Goal: Information Seeking & Learning: Learn about a topic

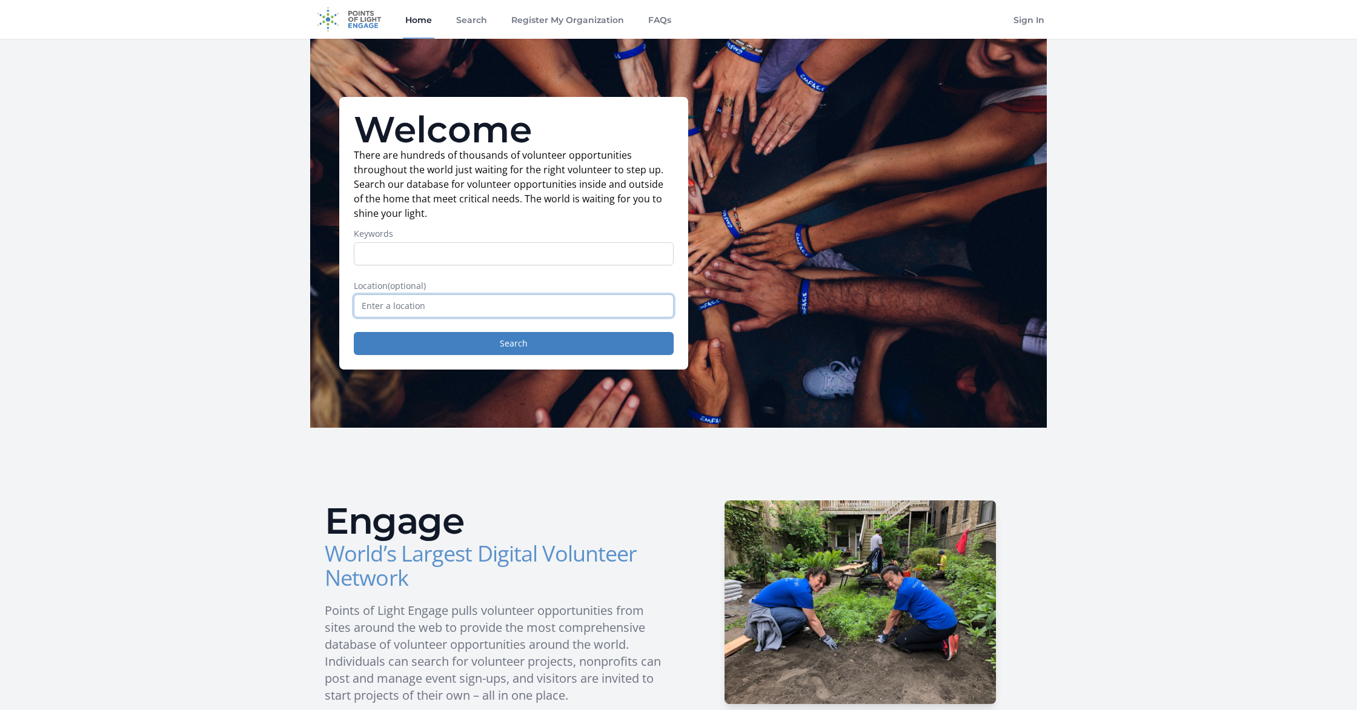
click at [413, 309] on input "text" at bounding box center [514, 305] width 320 height 23
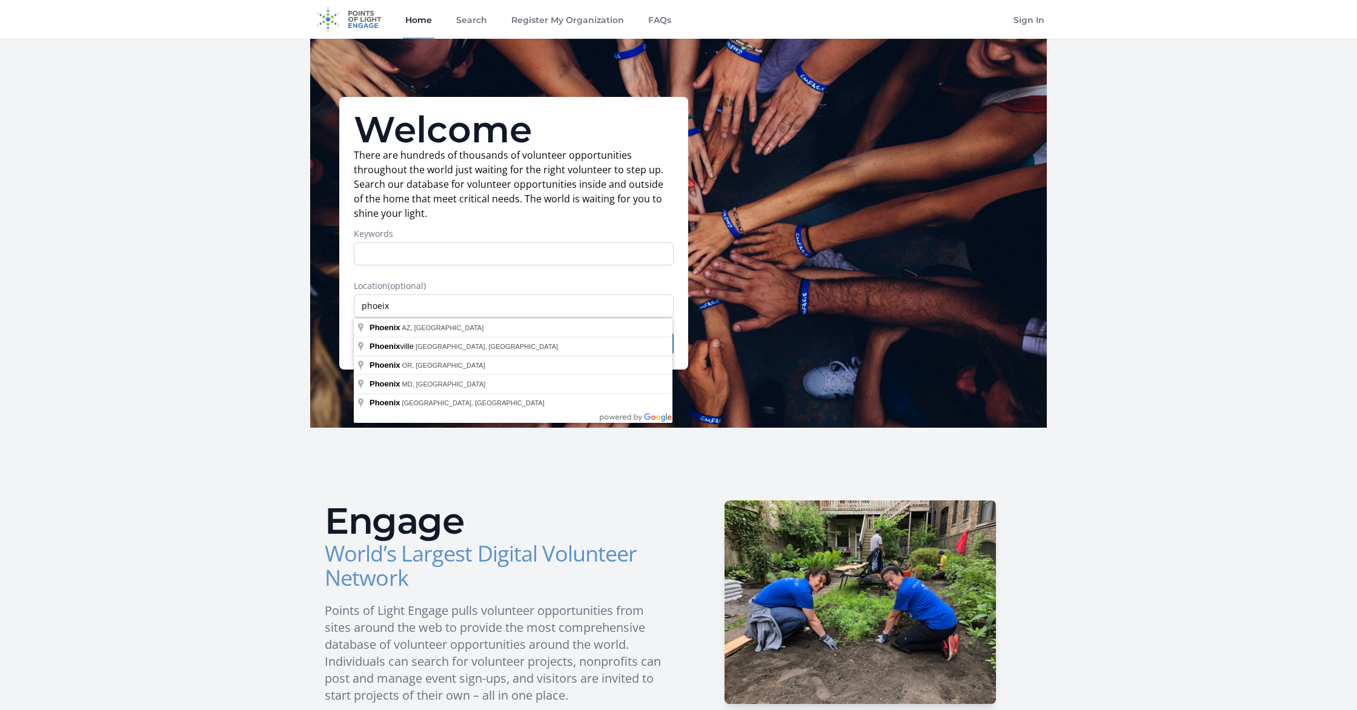
type input "Phoenix, AZ, USA"
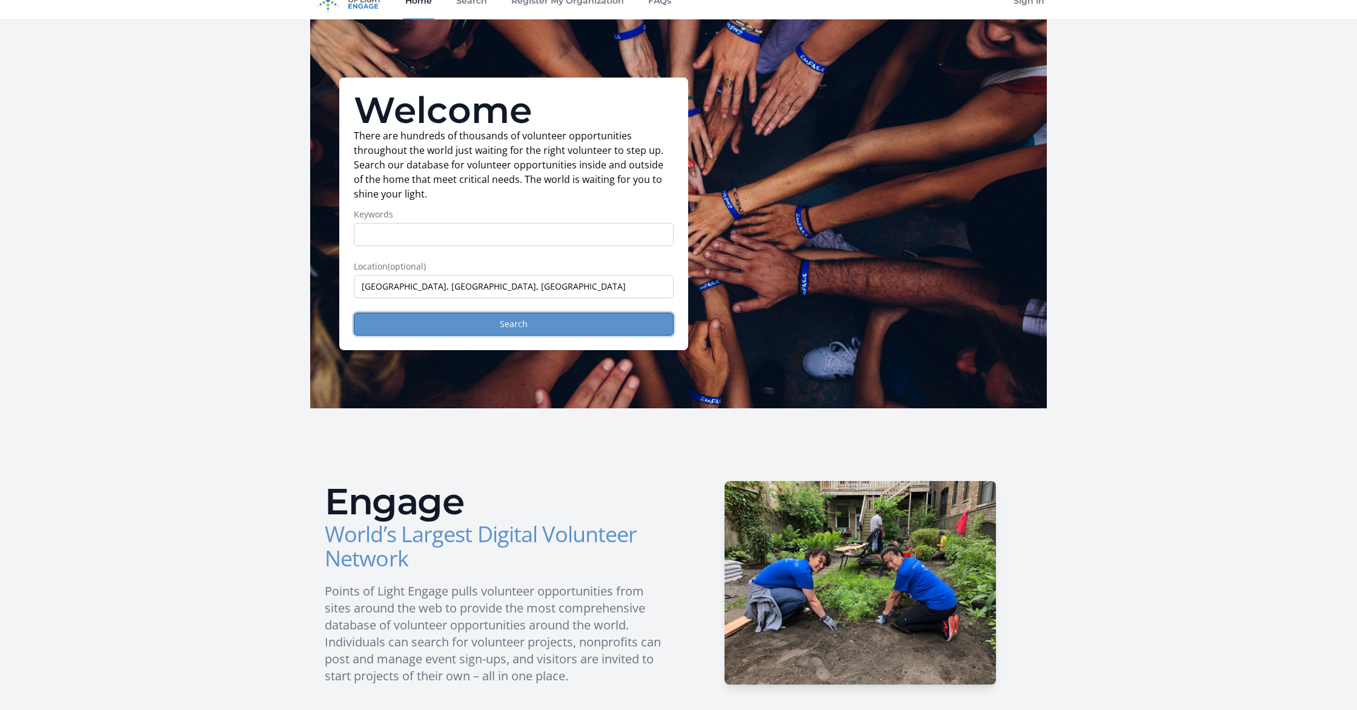
click at [493, 320] on button "Search" at bounding box center [514, 324] width 320 height 23
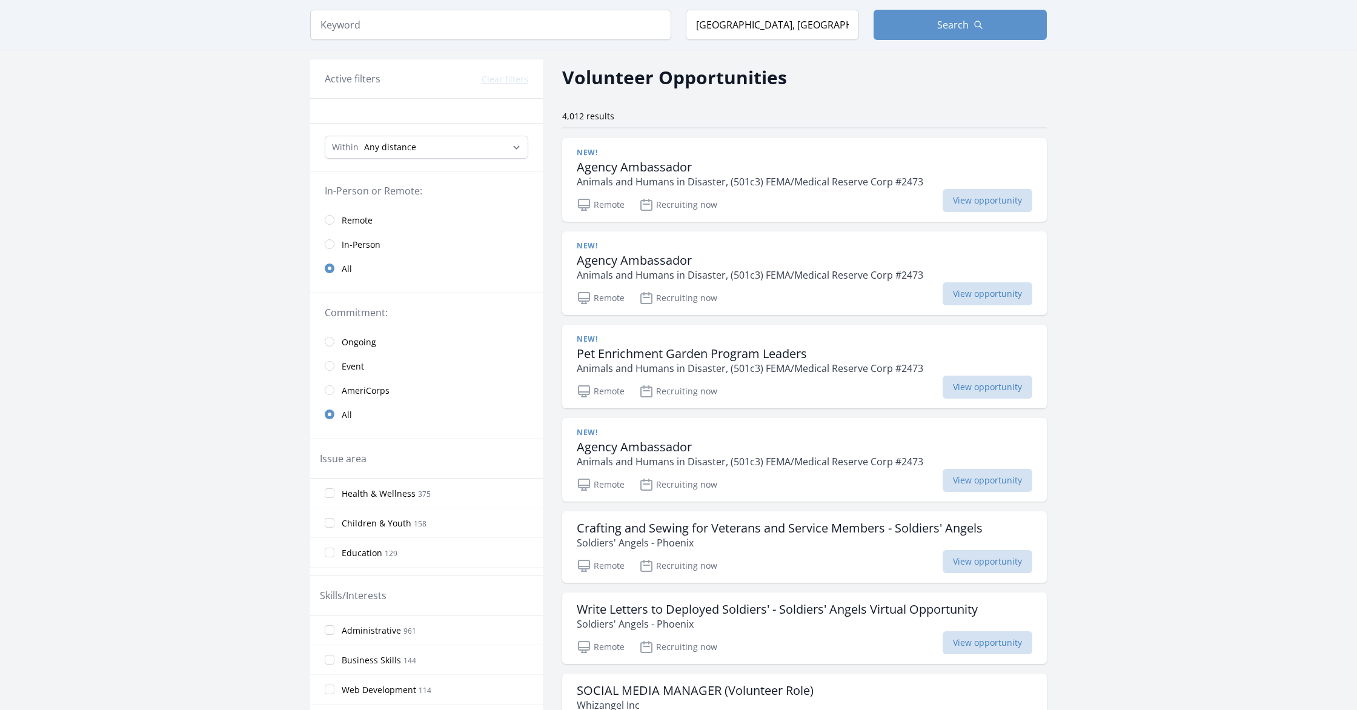
scroll to position [52, 0]
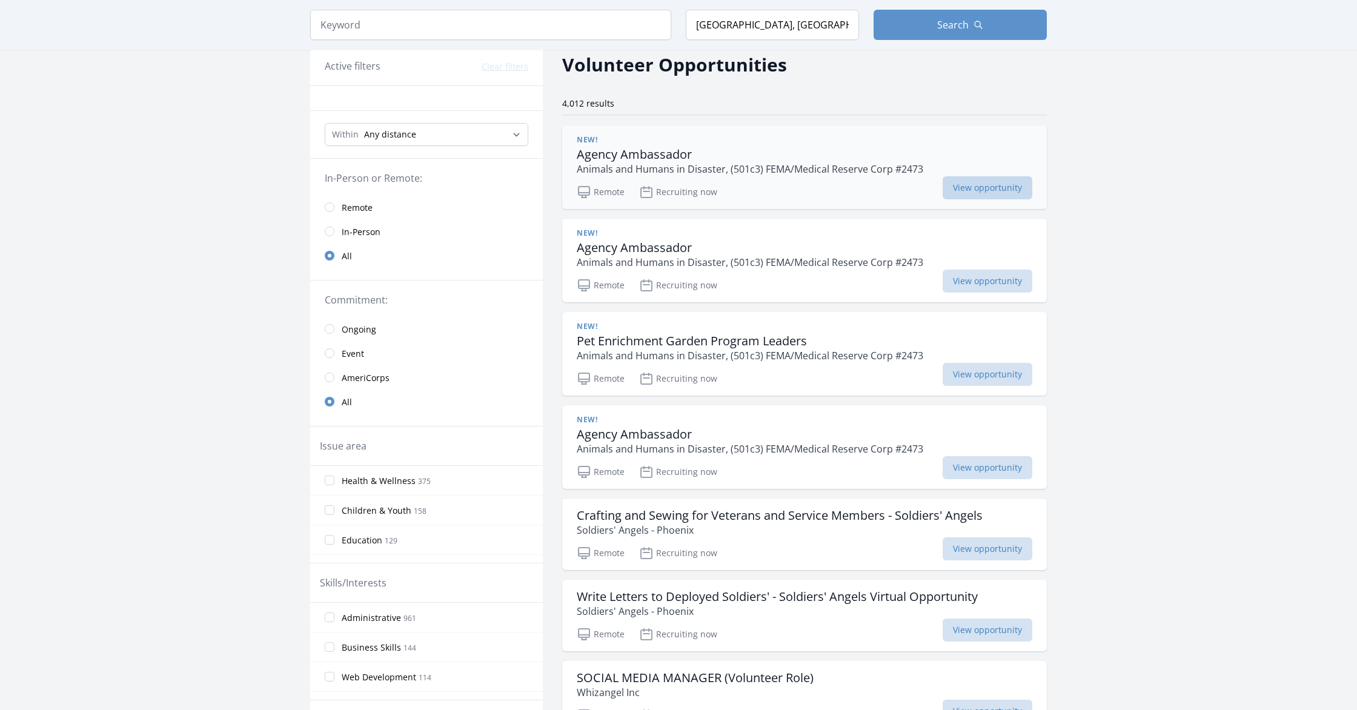
click at [986, 185] on span "View opportunity" at bounding box center [988, 187] width 90 height 23
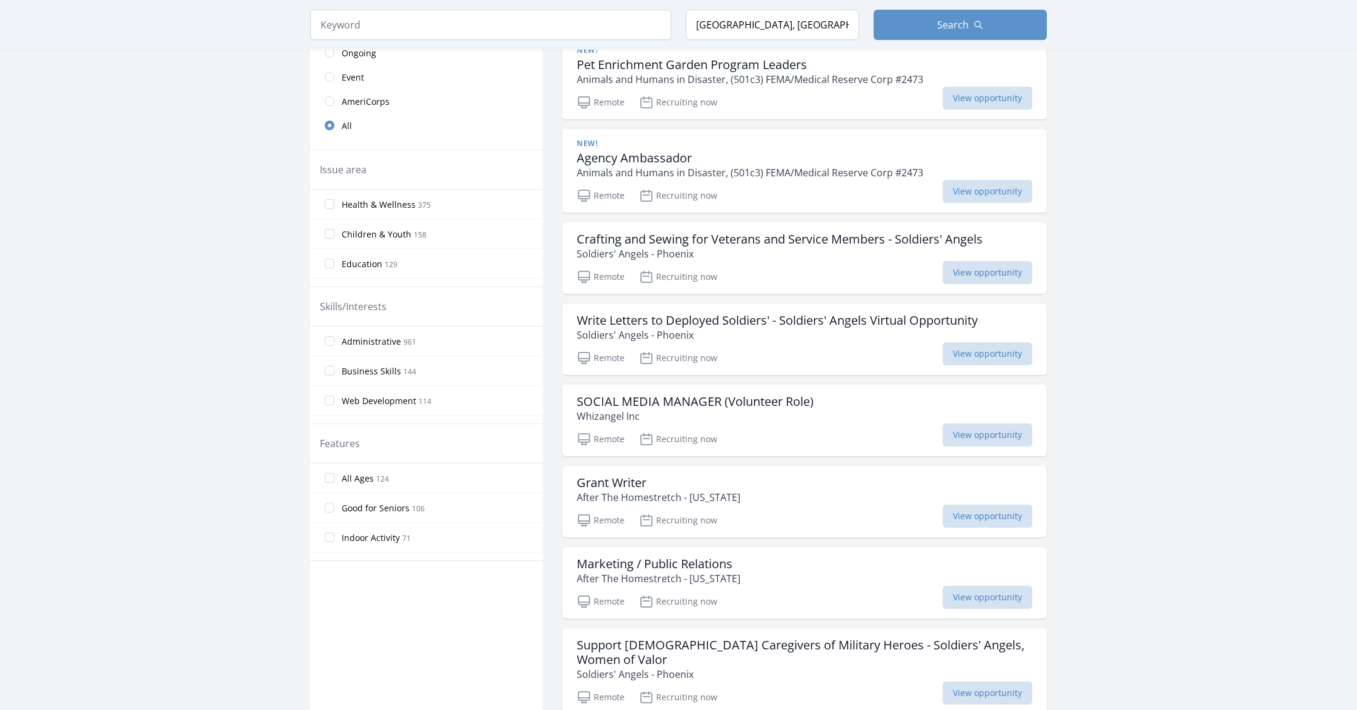
scroll to position [330, 0]
click at [974, 350] on span "View opportunity" at bounding box center [988, 352] width 90 height 23
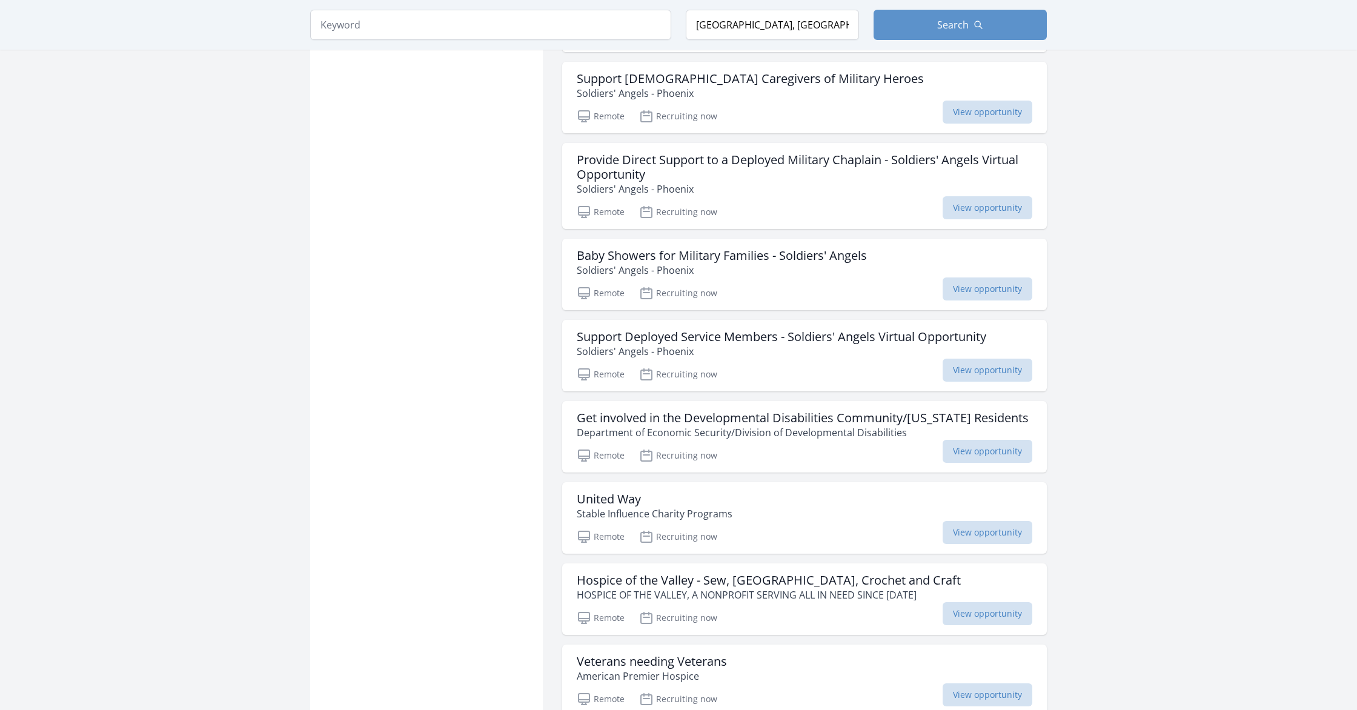
scroll to position [1164, 0]
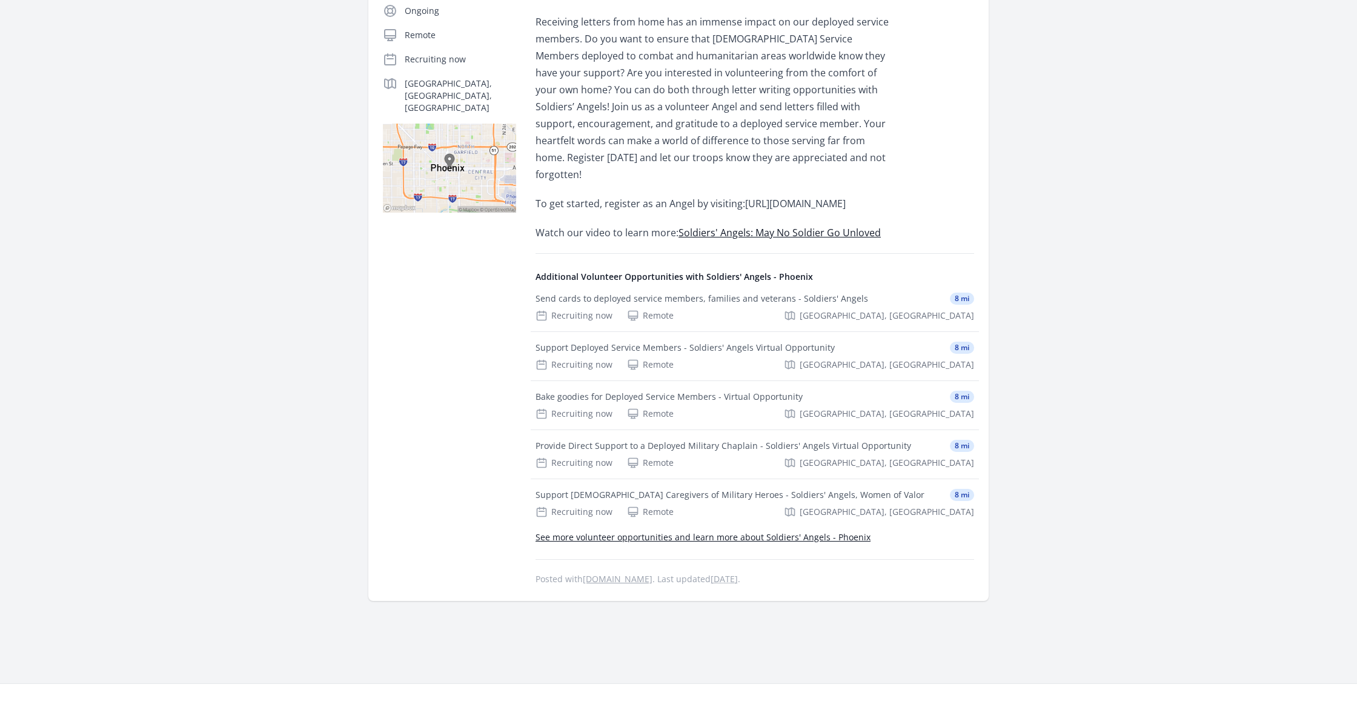
scroll to position [262, 0]
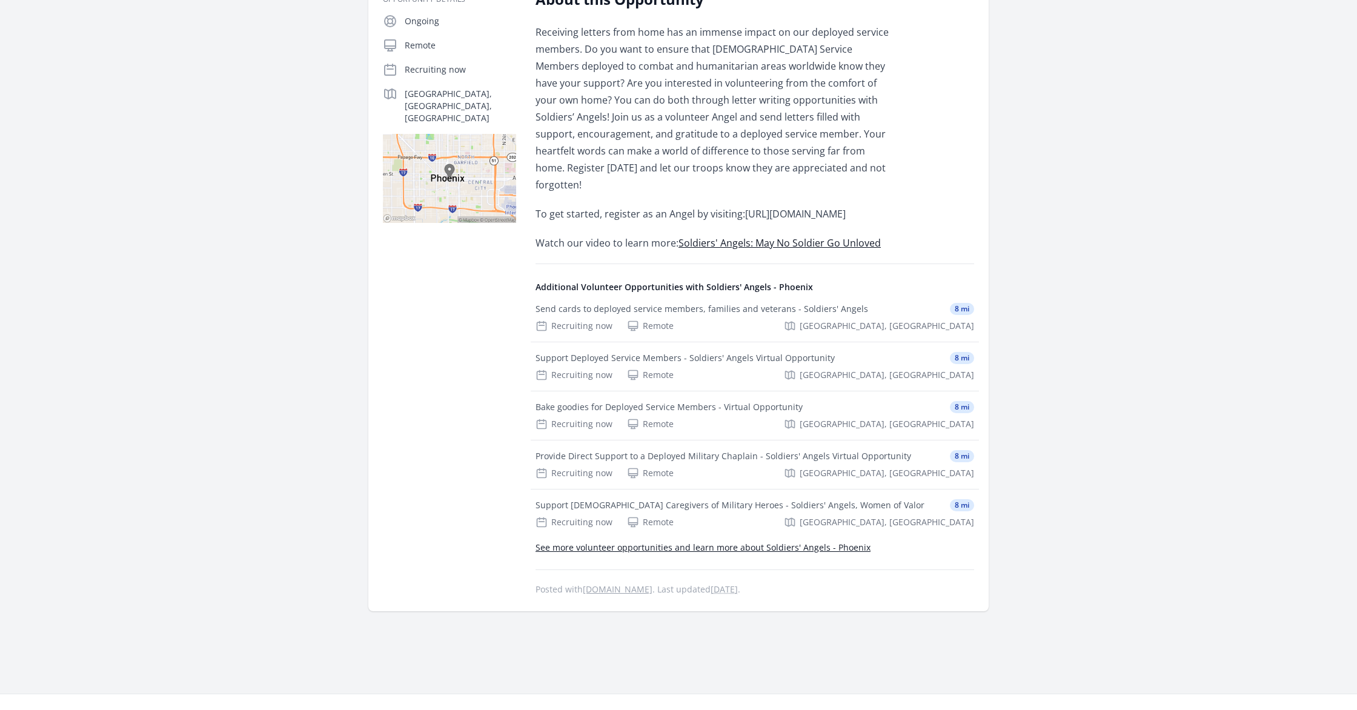
click at [745, 215] on span "https://soldiersangels.my.site.com/s/login/" at bounding box center [795, 213] width 101 height 13
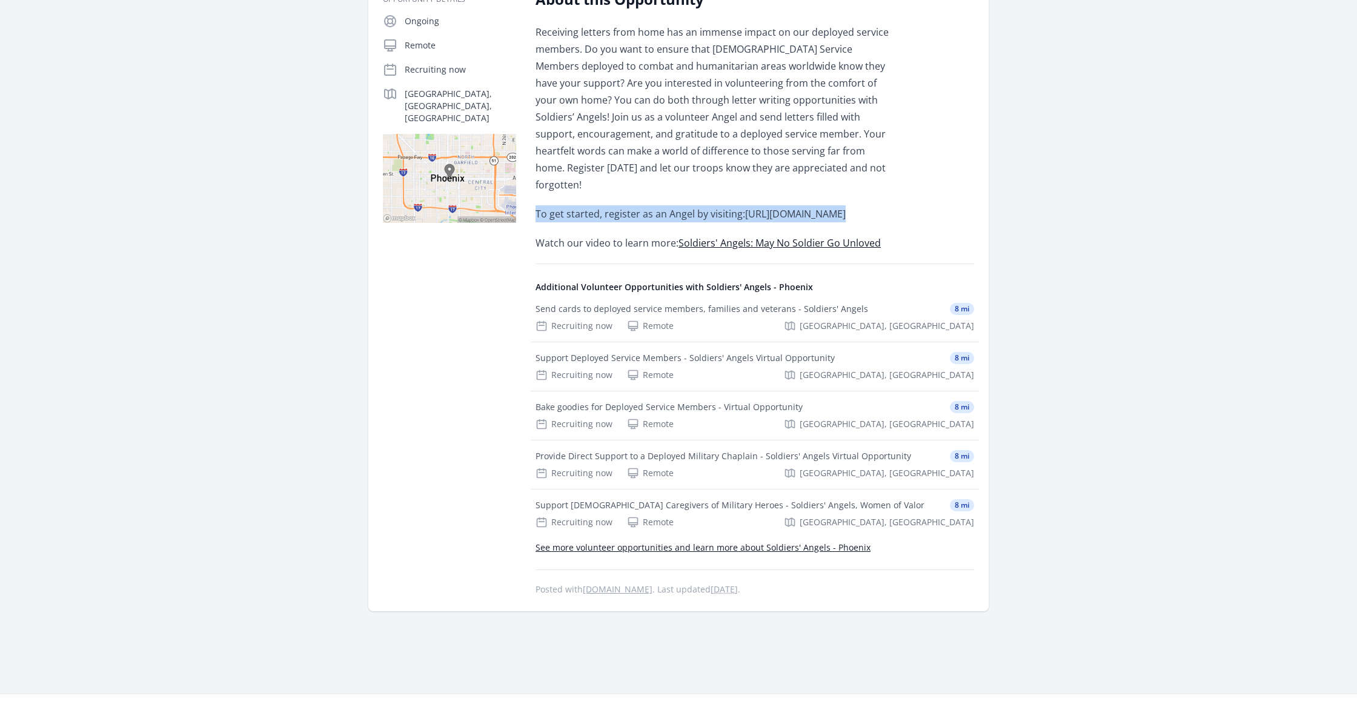
click at [745, 215] on span "https://soldiersangels.my.site.com/s/login/" at bounding box center [795, 213] width 101 height 13
click at [732, 218] on p "To get started, register as an Angel by visiting: https://soldiersangels.my.sit…" at bounding box center [713, 213] width 354 height 17
drag, startPoint x: 732, startPoint y: 213, endPoint x: 725, endPoint y: 213, distance: 7.3
click at [732, 213] on p "To get started, register as an Angel by visiting: https://soldiersangels.my.sit…" at bounding box center [713, 213] width 354 height 17
drag, startPoint x: 533, startPoint y: 213, endPoint x: 742, endPoint y: 221, distance: 209.2
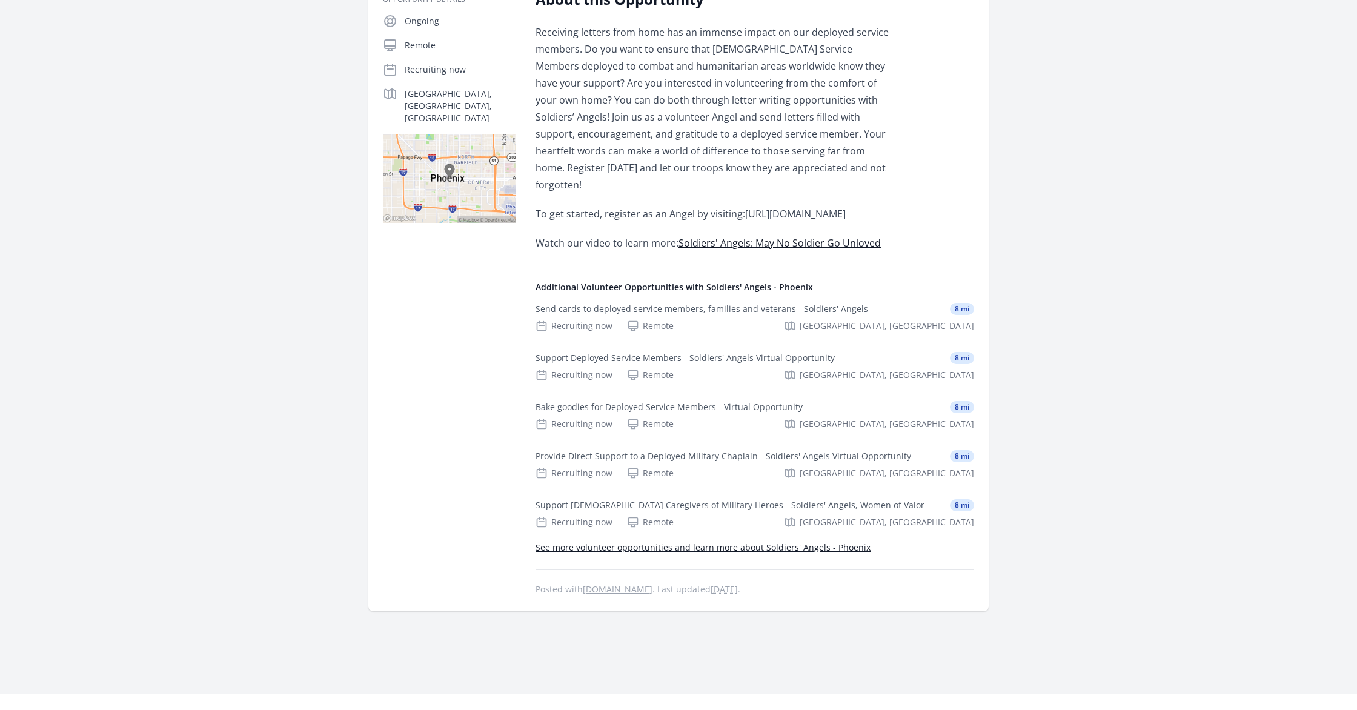
click at [743, 221] on div "Opportunity Details Ongoing Remote Recruiting now Phoenix, AZ, US" at bounding box center [678, 293] width 591 height 607
copy span "https://soldiersangels.my.site.com/s/login/"
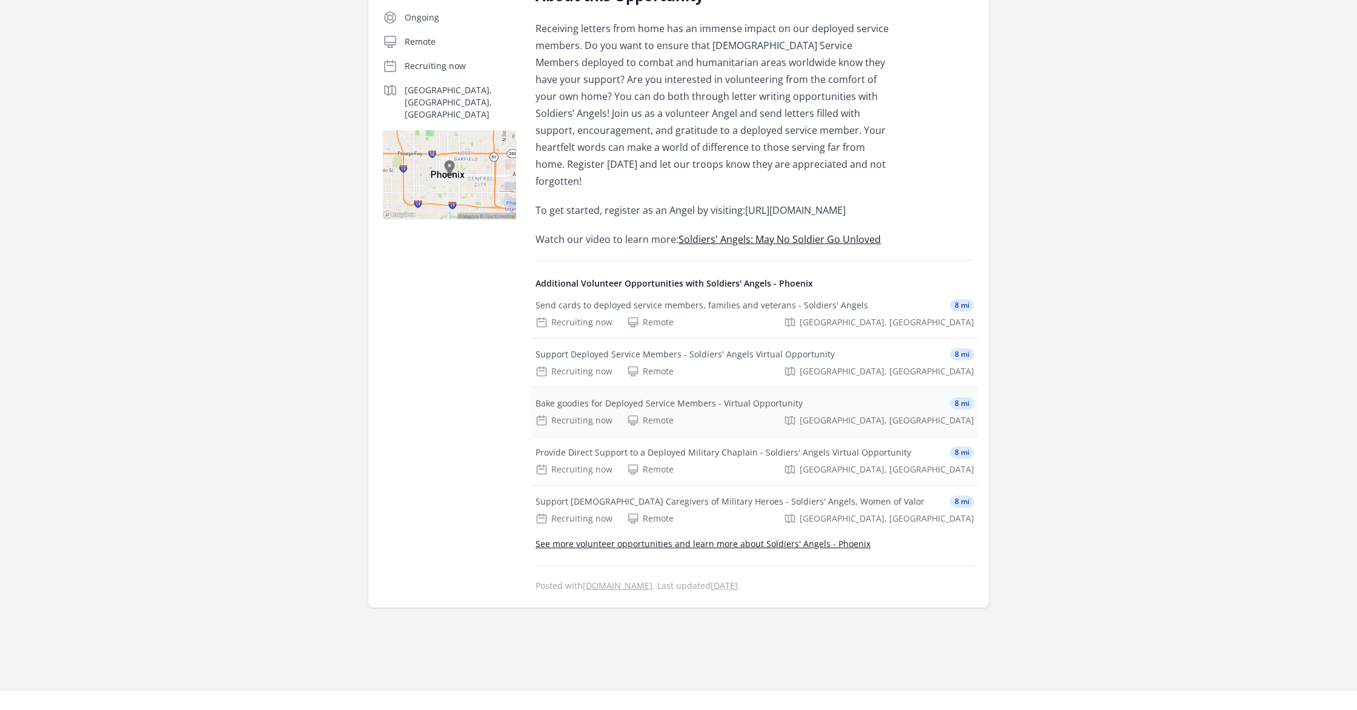
click at [669, 402] on div "Bake goodies for Deployed Service Members - Virtual Opportunity" at bounding box center [669, 403] width 267 height 12
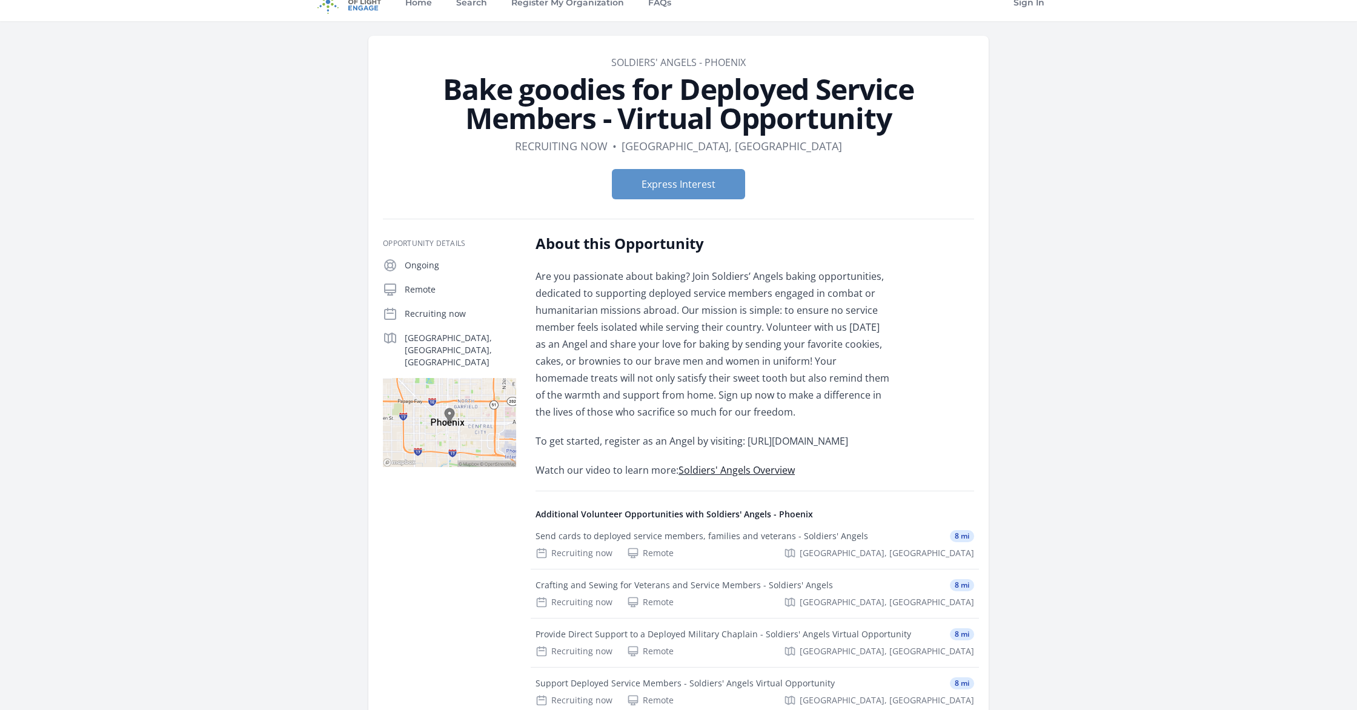
scroll to position [22, 0]
